Goal: Obtain resource: Obtain resource

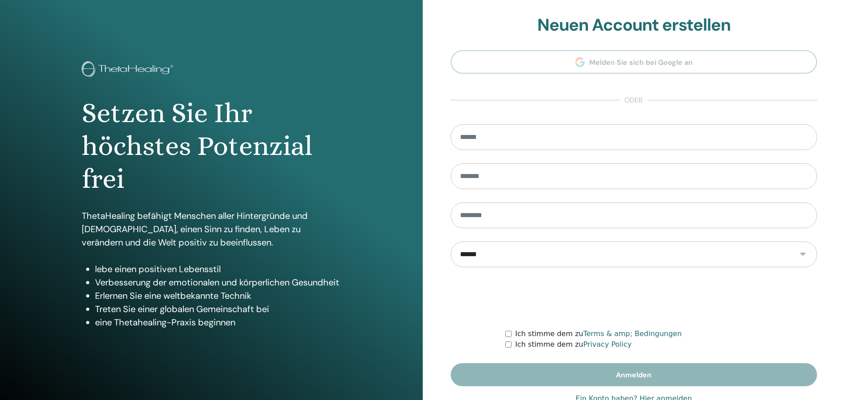
click at [644, 396] on link "Ein Konto haben? Hier anmelden" at bounding box center [634, 398] width 116 height 11
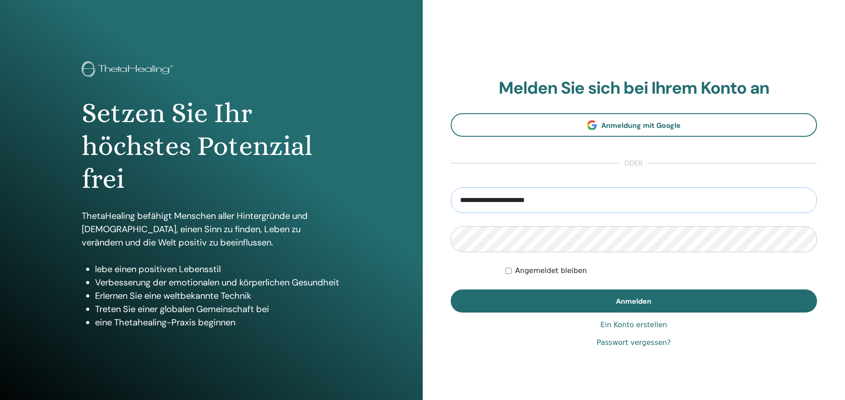
click at [561, 198] on input "**********" at bounding box center [634, 200] width 367 height 26
type input "**********"
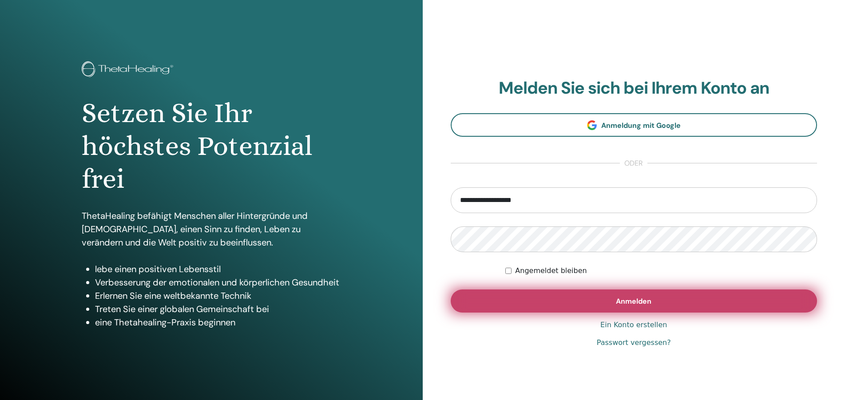
click at [655, 297] on button "Anmelden" at bounding box center [634, 301] width 367 height 23
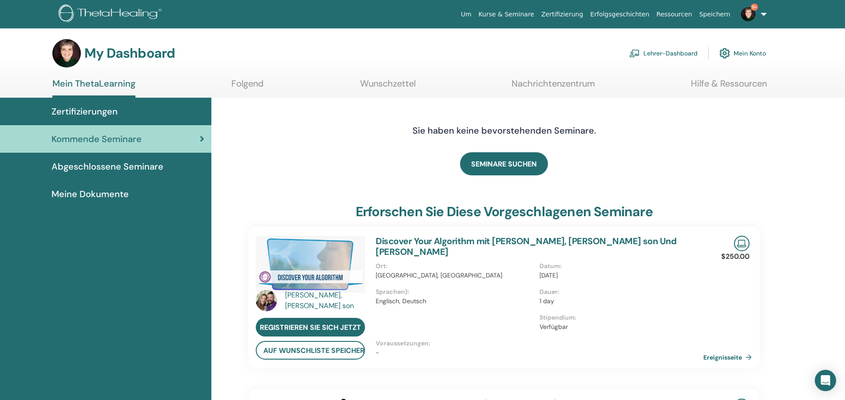
click at [658, 52] on link "Lehrer-Dashboard" at bounding box center [663, 54] width 68 height 20
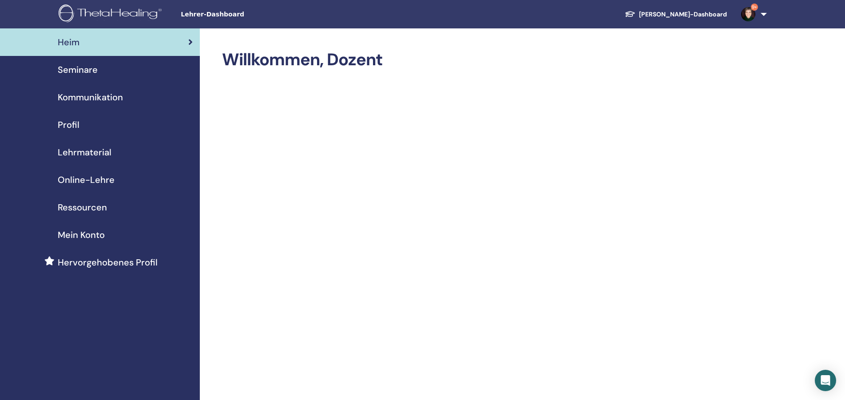
click at [86, 69] on span "Seminare" at bounding box center [78, 69] width 40 height 13
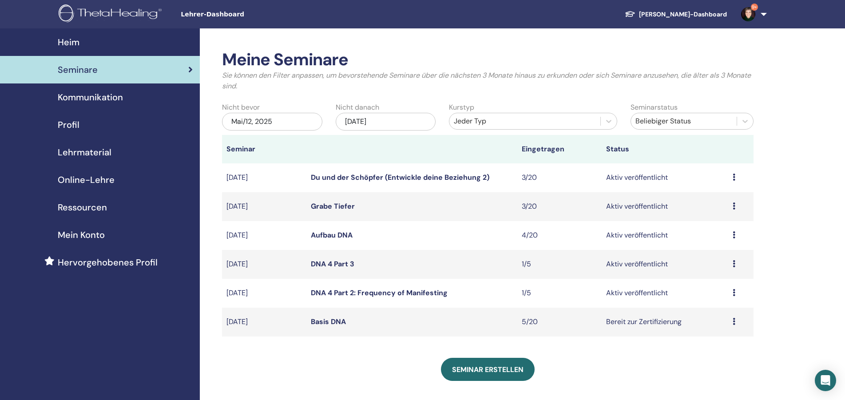
click at [76, 148] on span "Lehrmaterial" at bounding box center [85, 152] width 54 height 13
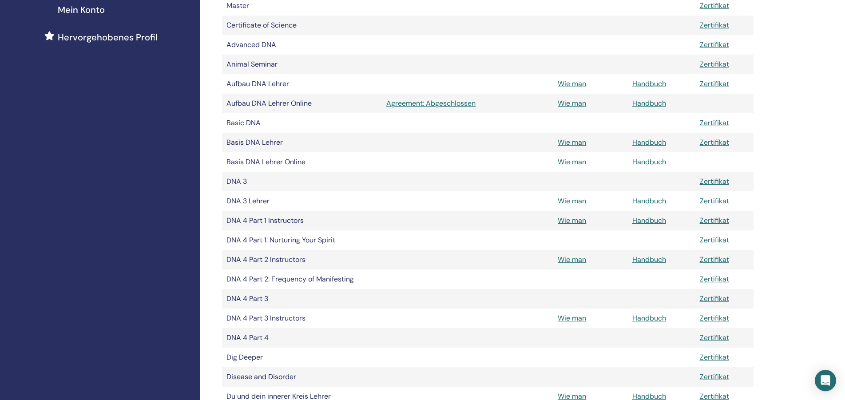
scroll to position [226, 0]
click at [645, 259] on link "Handbuch" at bounding box center [649, 258] width 34 height 9
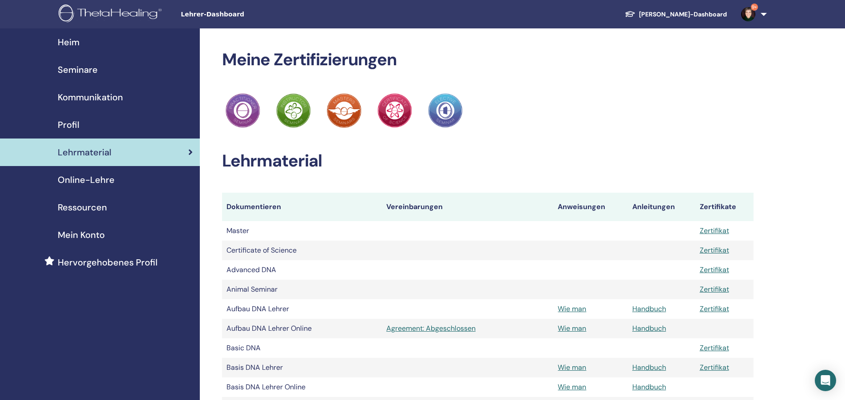
scroll to position [226, 0]
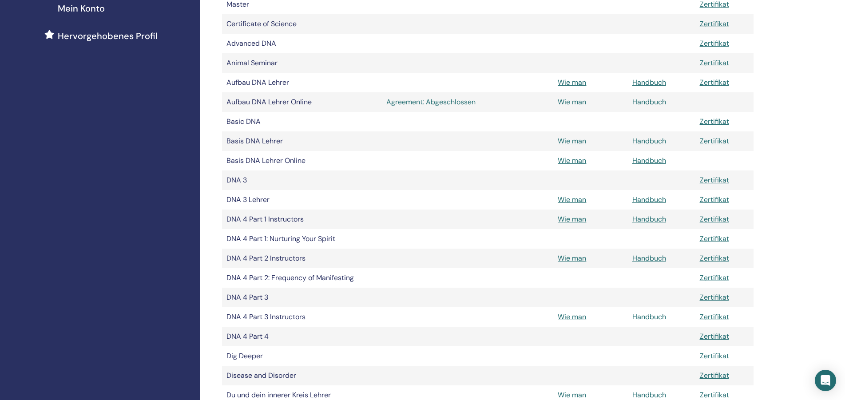
click at [637, 318] on link "Handbuch" at bounding box center [649, 316] width 34 height 9
